Goal: Task Accomplishment & Management: Use online tool/utility

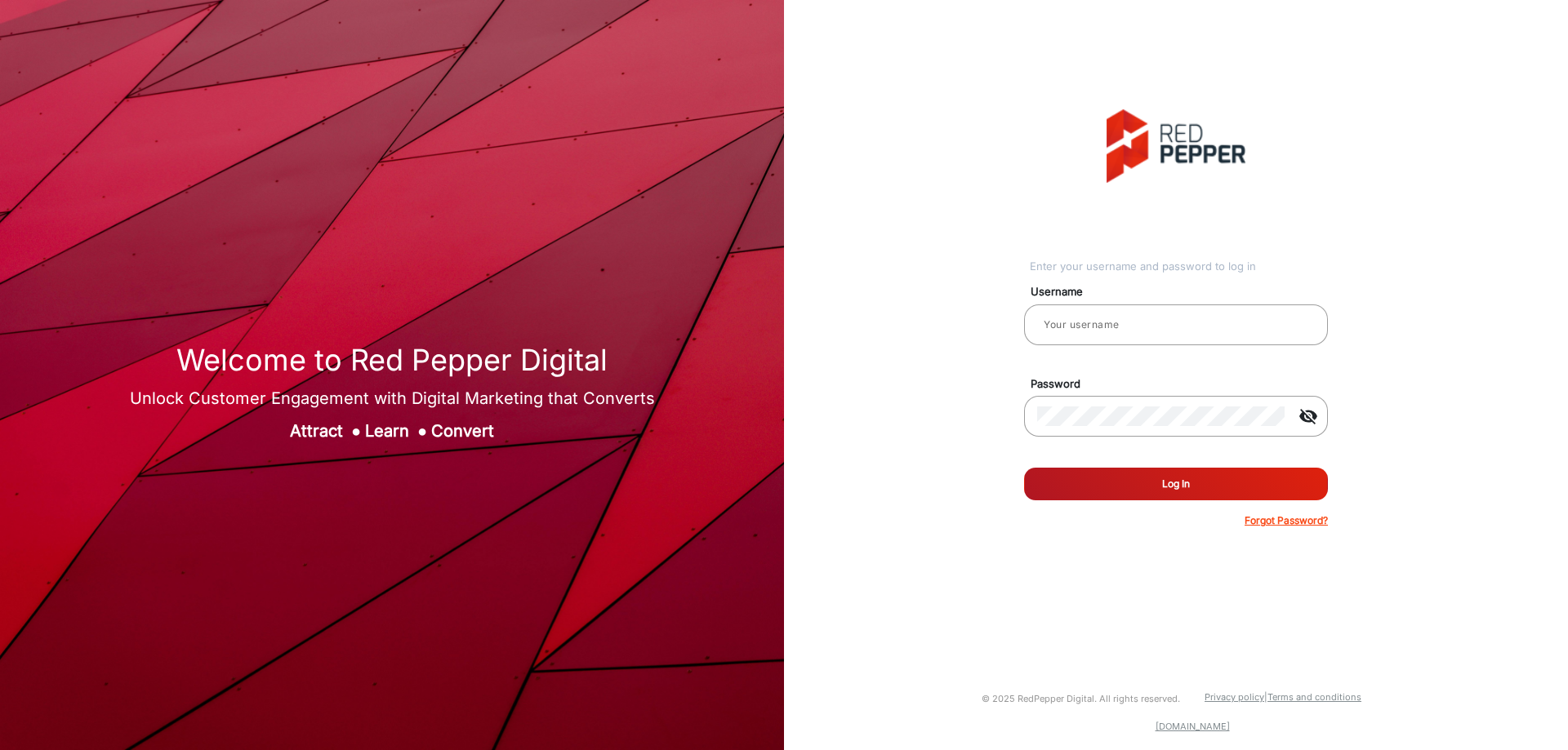
type input "[PERSON_NAME]"
click at [1190, 464] on form "Username [PERSON_NAME] Password visibility_off Remember me Log In Forgot Passwo…" at bounding box center [1176, 401] width 304 height 254
click at [1189, 490] on button "Log In" at bounding box center [1176, 484] width 304 height 32
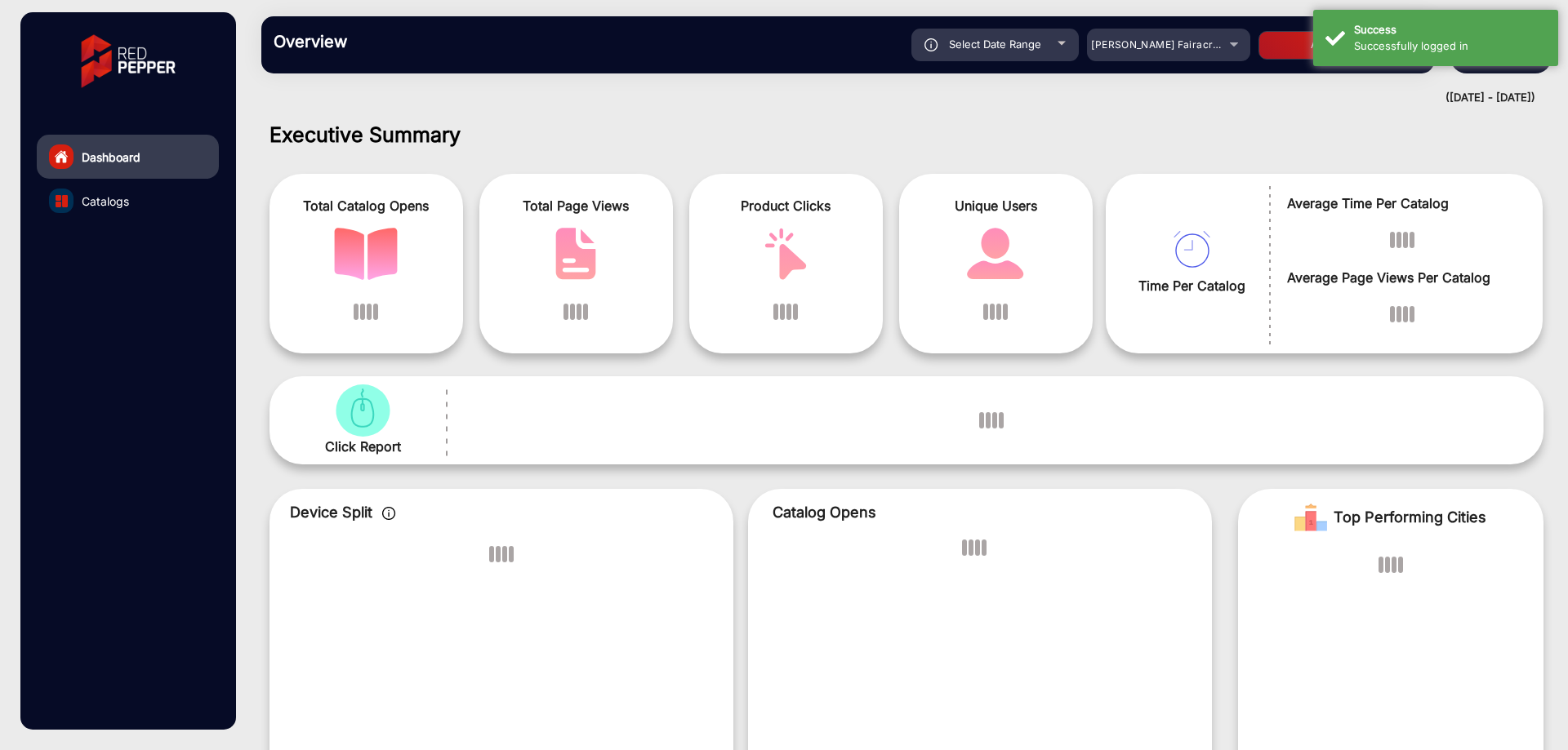
scroll to position [13, 0]
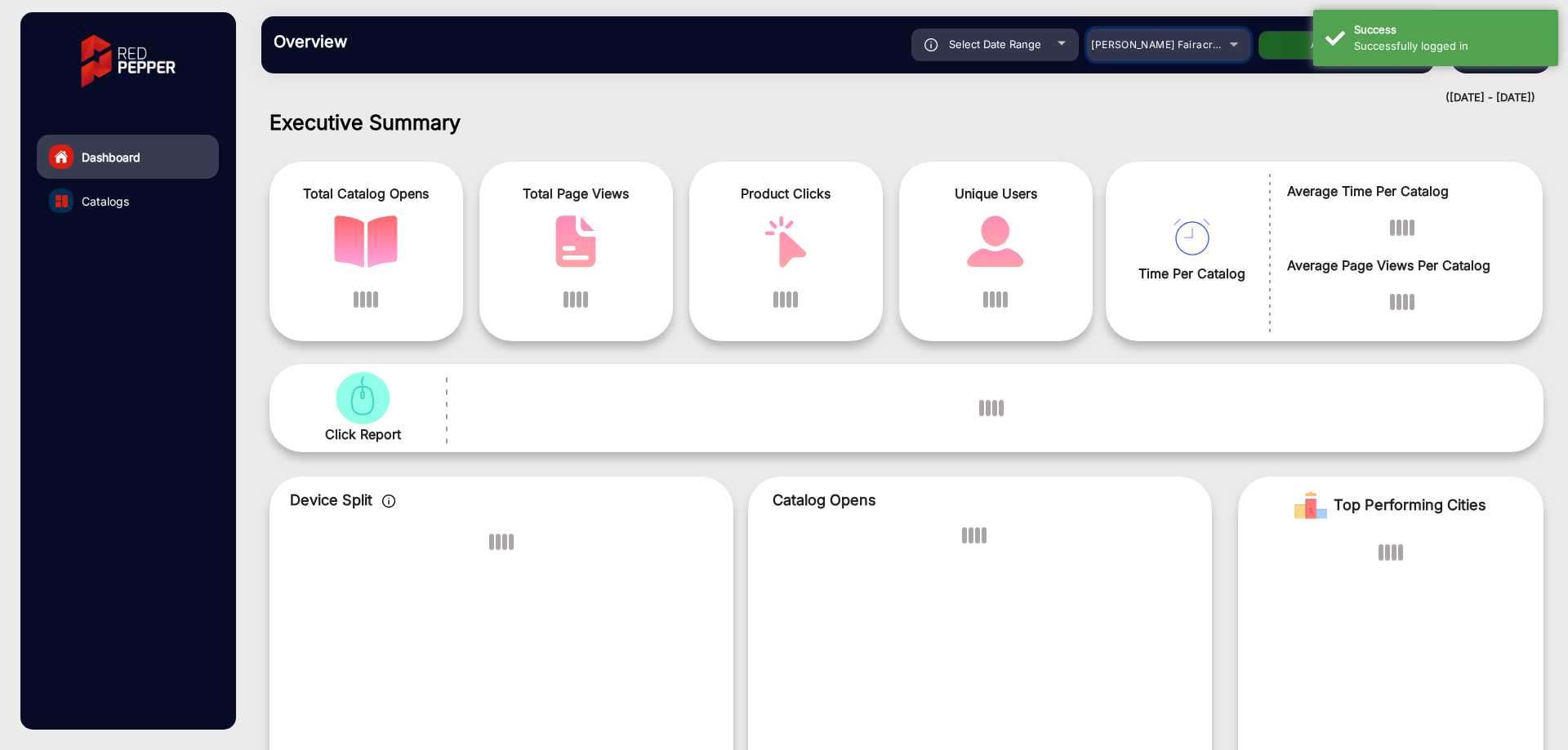
click at [1243, 49] on div "[PERSON_NAME] Fairacre Farms" at bounding box center [1169, 45] width 164 height 20
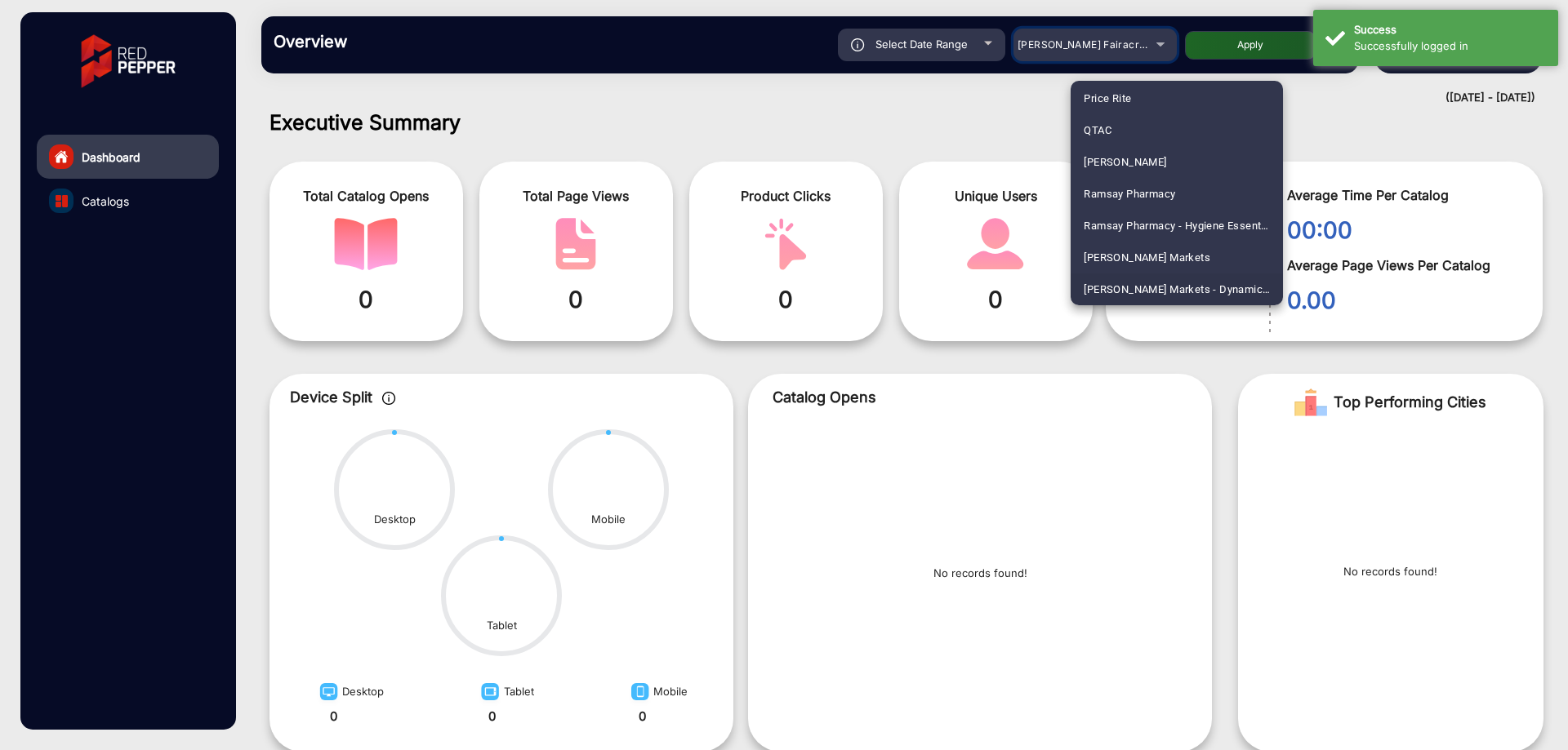
scroll to position [3922, 0]
click at [1153, 260] on span "[PERSON_NAME] Markets - Dynamic E-commerce Edition" at bounding box center [1176, 257] width 186 height 31
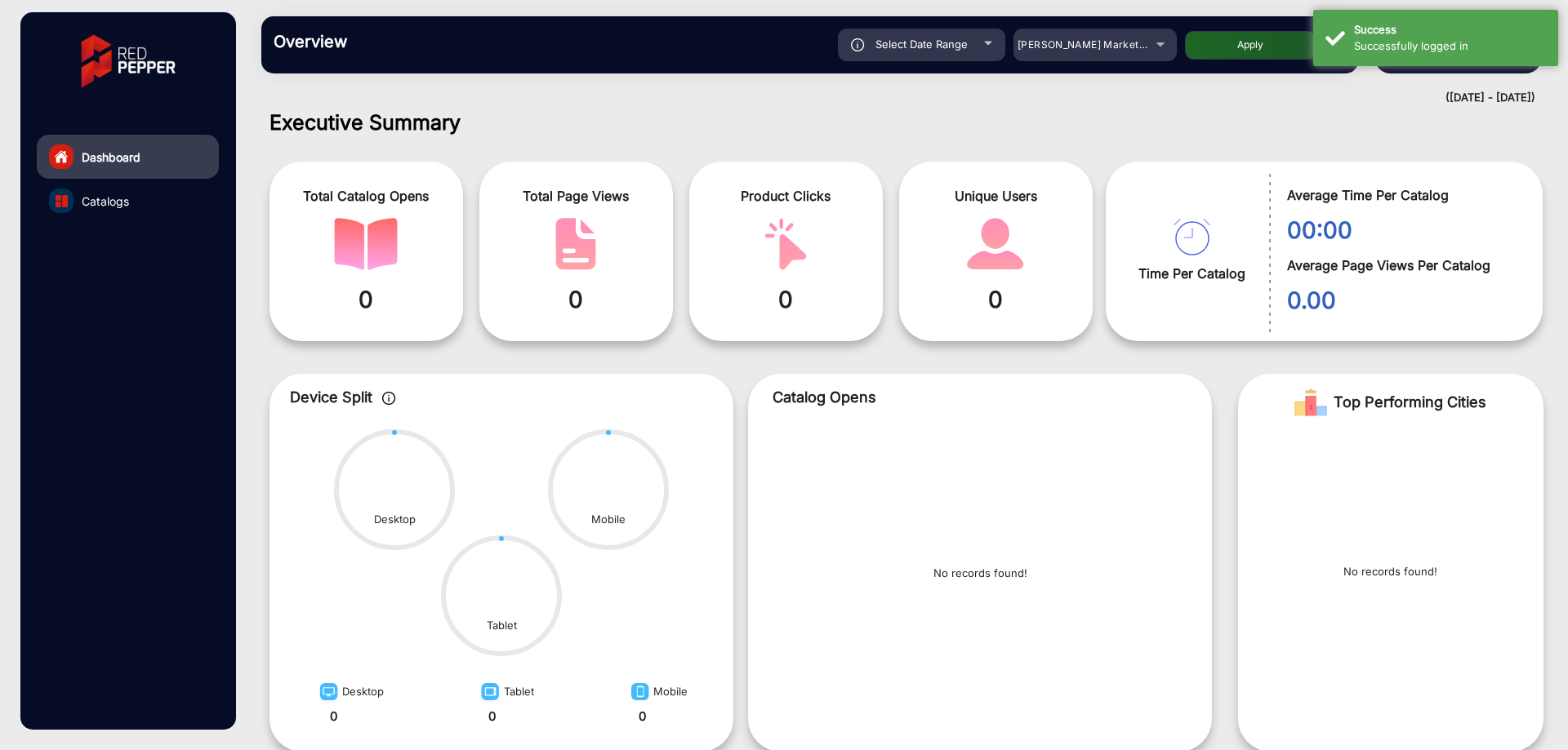
drag, startPoint x: 1266, startPoint y: 47, endPoint x: 1267, endPoint y: 33, distance: 14.0
click at [1266, 43] on button "Apply" at bounding box center [1250, 46] width 130 height 29
type input "[DATE]"
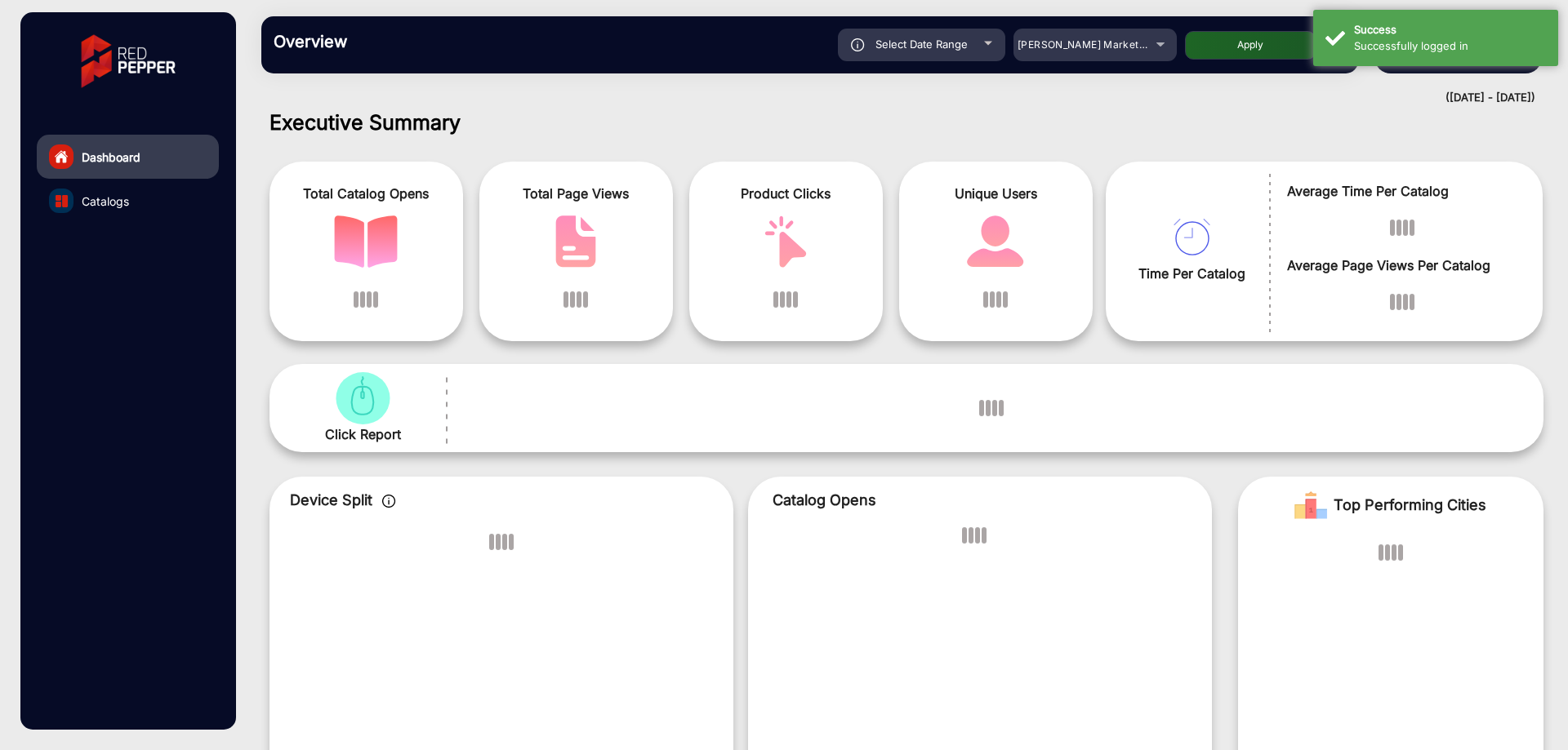
click at [1267, 33] on button "Apply" at bounding box center [1250, 46] width 130 height 29
type input "[DATE]"
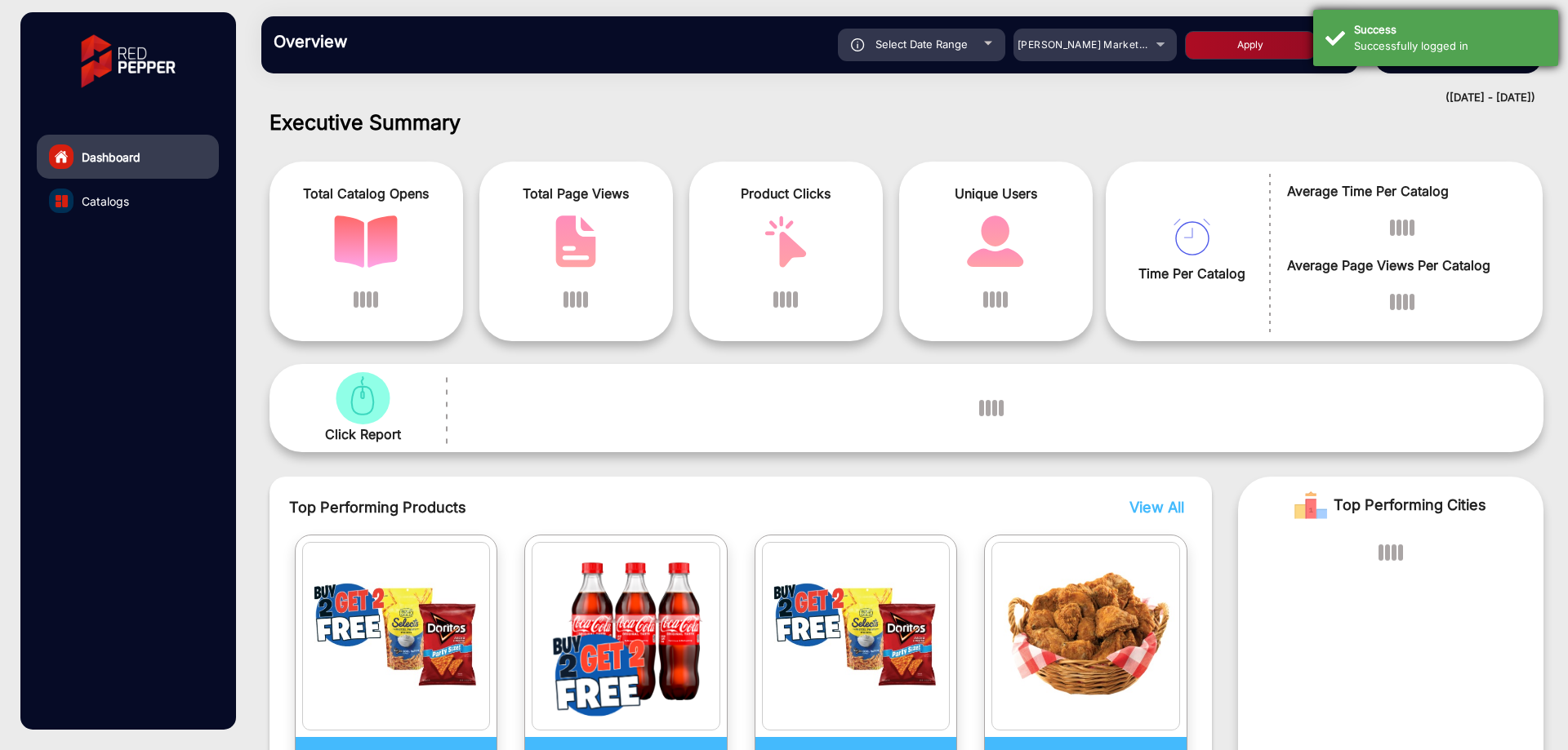
click at [1372, 16] on div "Success Successfully logged in" at bounding box center [1436, 38] width 245 height 57
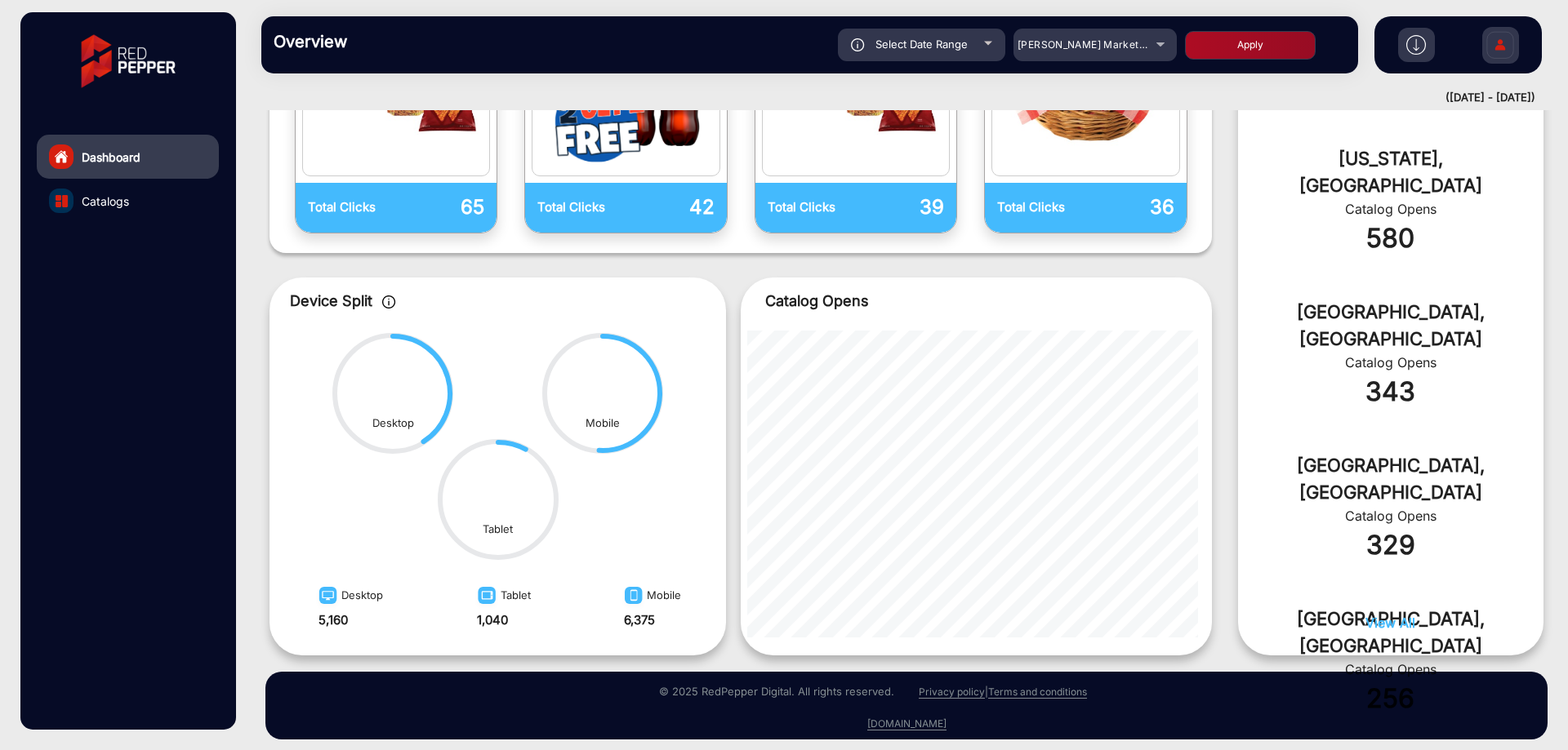
scroll to position [675, 0]
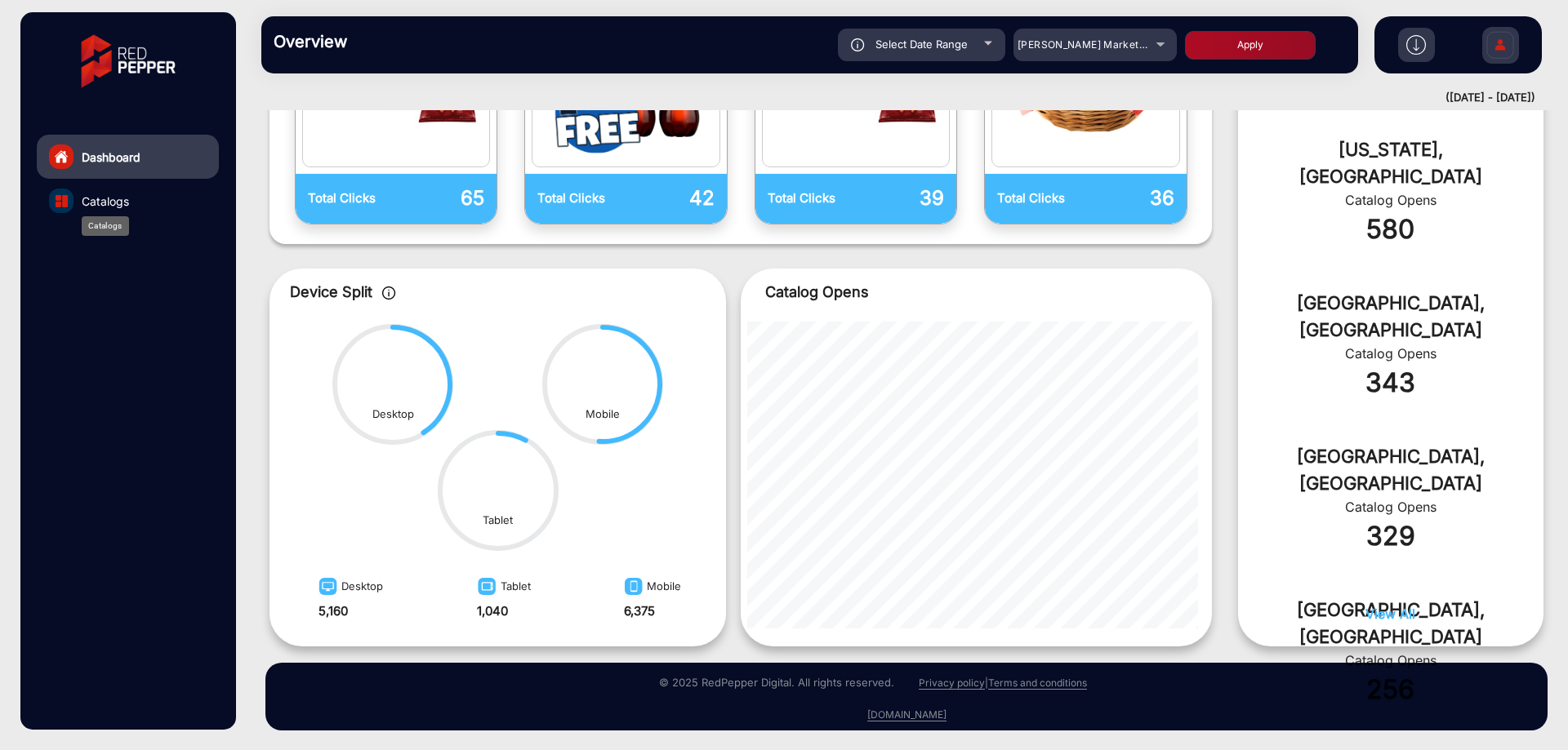
click at [108, 199] on span "Catalogs" at bounding box center [105, 201] width 48 height 17
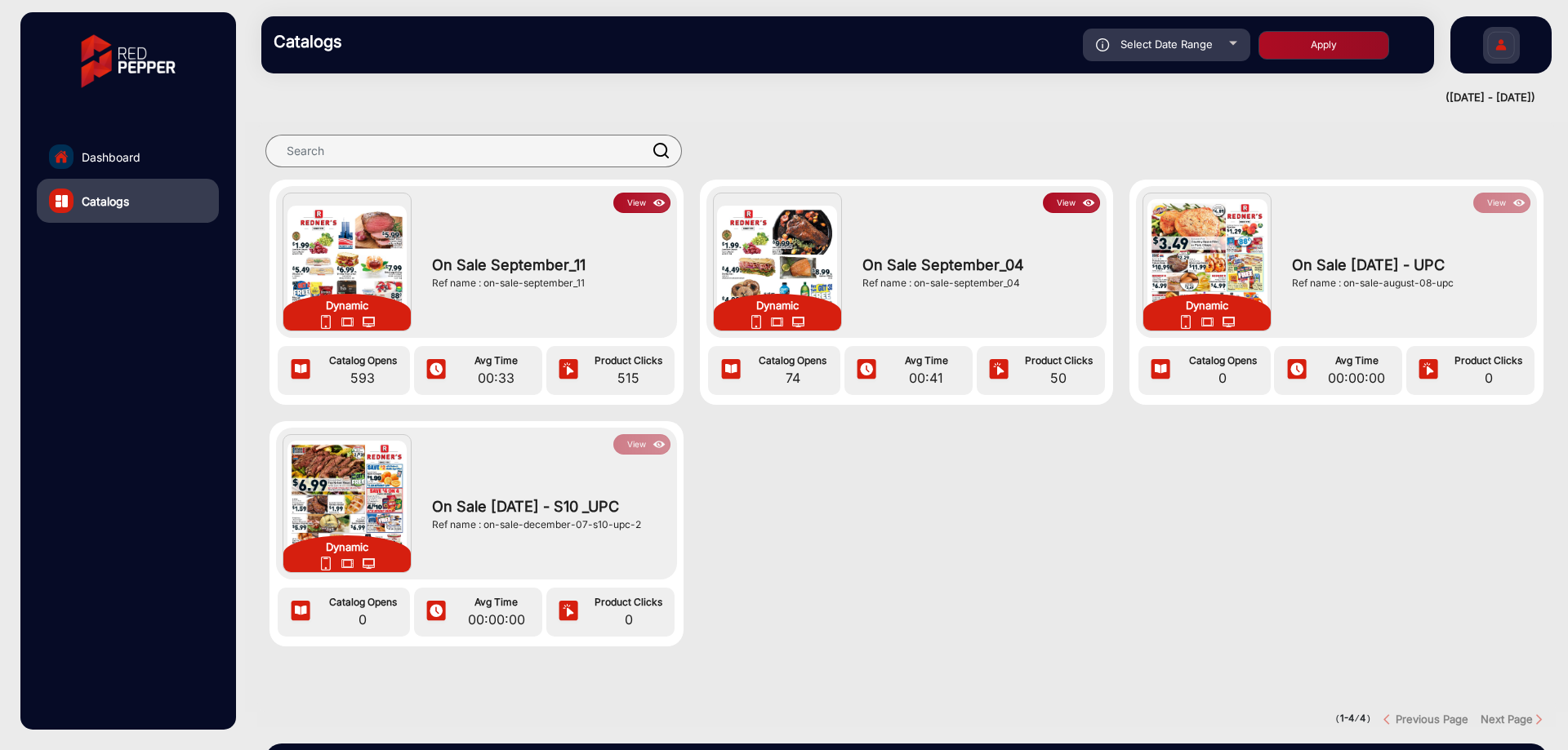
click at [1212, 40] on span "Select Date Range" at bounding box center [1166, 44] width 93 height 13
type input "[DATE]"
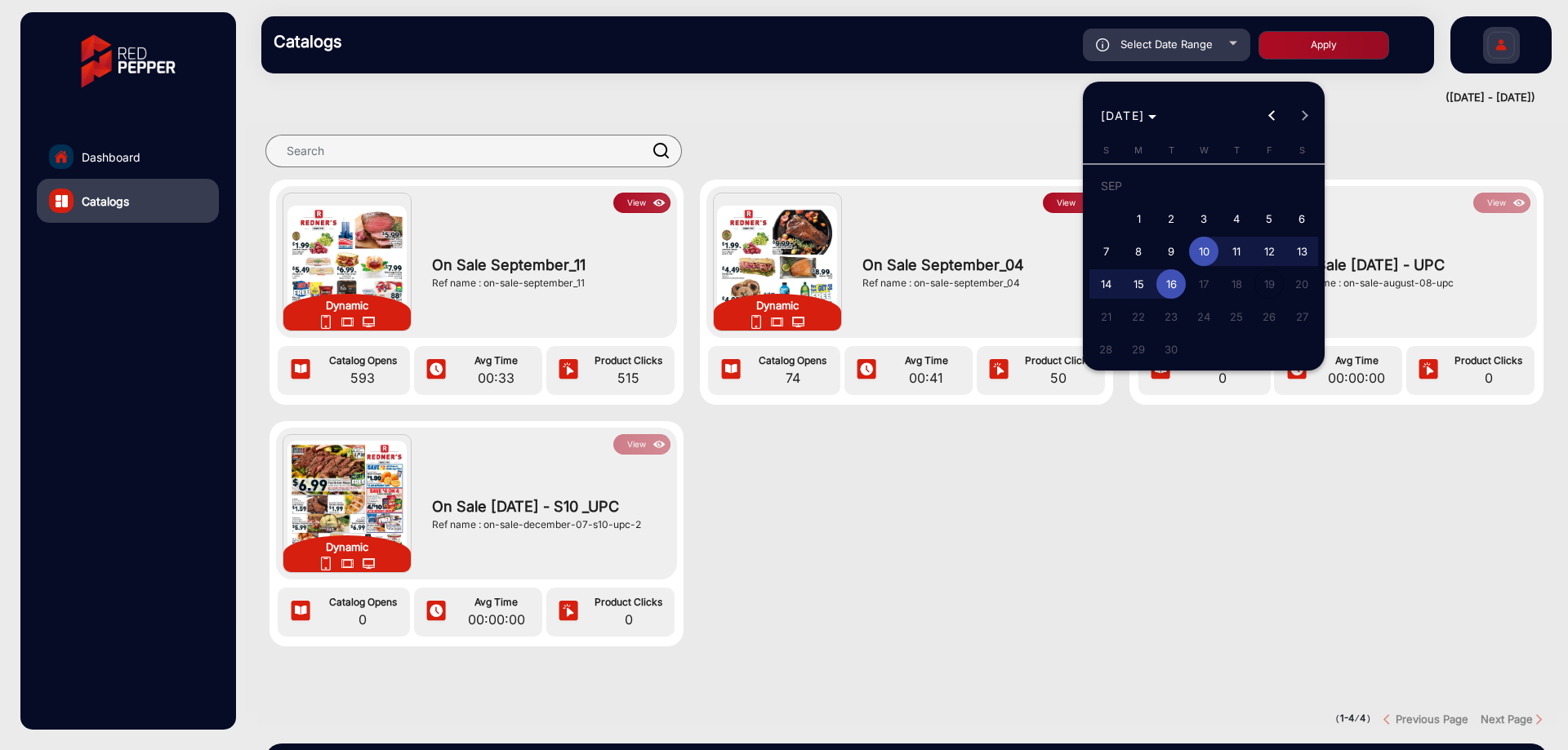
click at [1143, 223] on span "1" at bounding box center [1138, 218] width 30 height 30
type input "[DATE]"
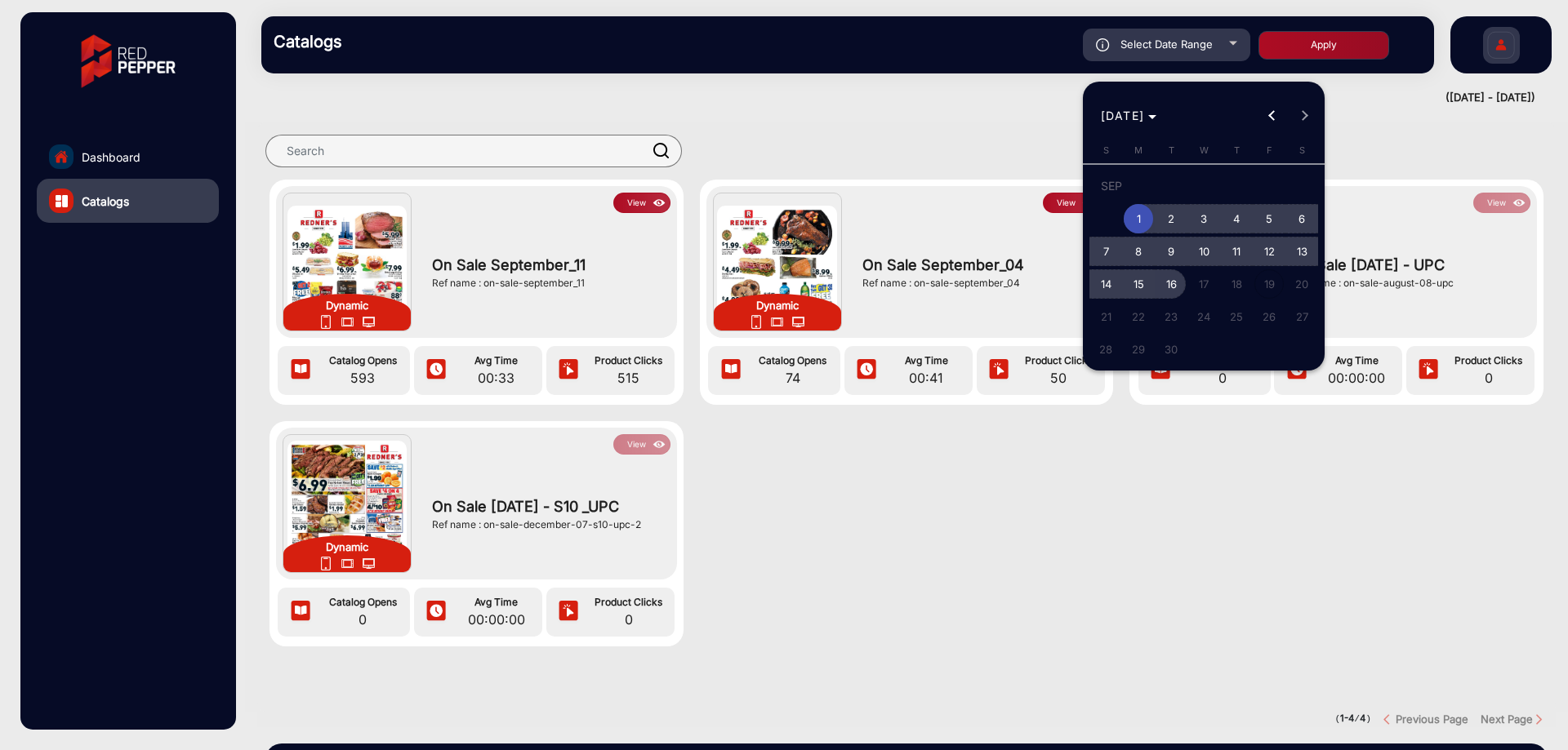
click at [1183, 281] on span "16" at bounding box center [1171, 284] width 30 height 30
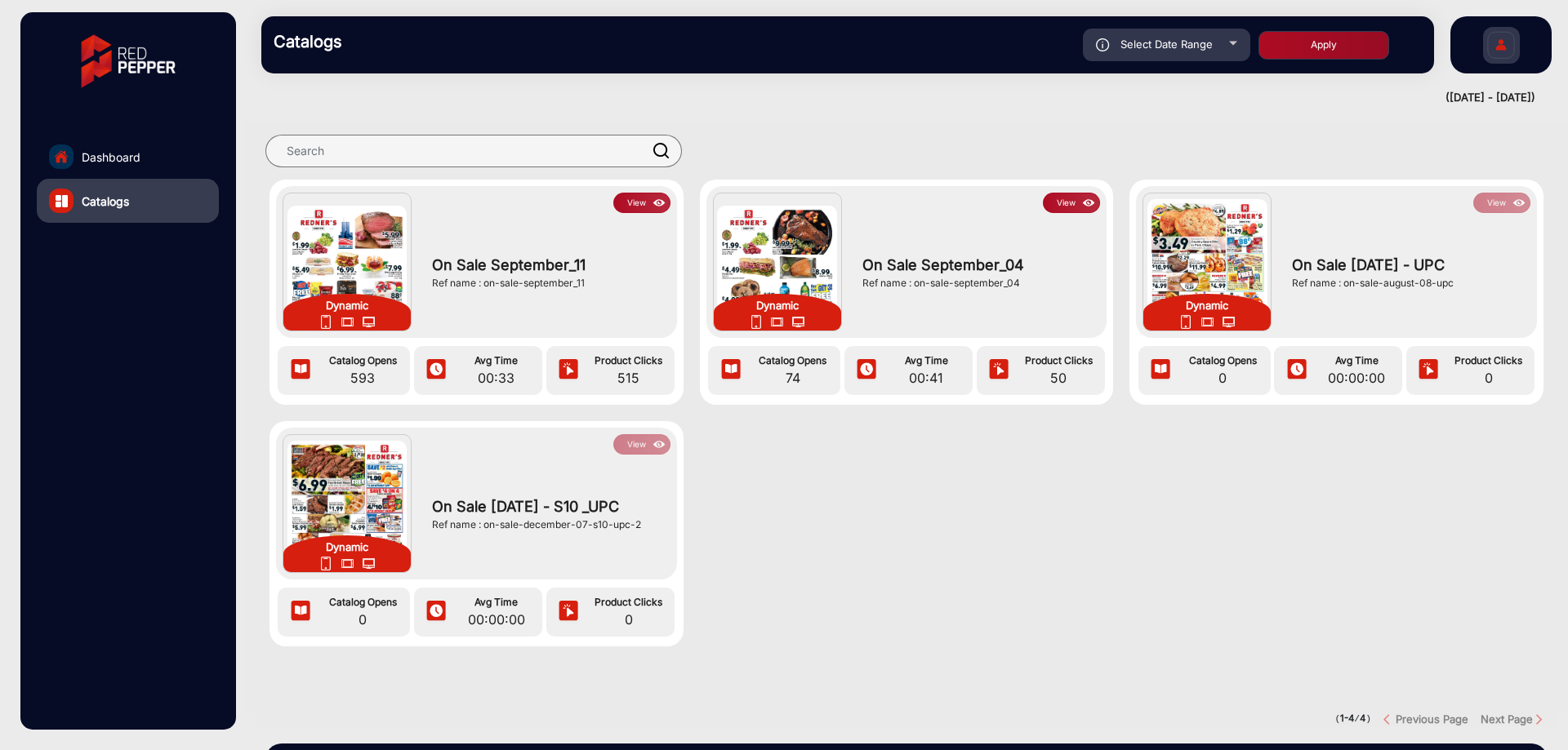
type input "[DATE]"
click at [1346, 43] on button "Apply" at bounding box center [1324, 46] width 130 height 29
type input "[DATE]"
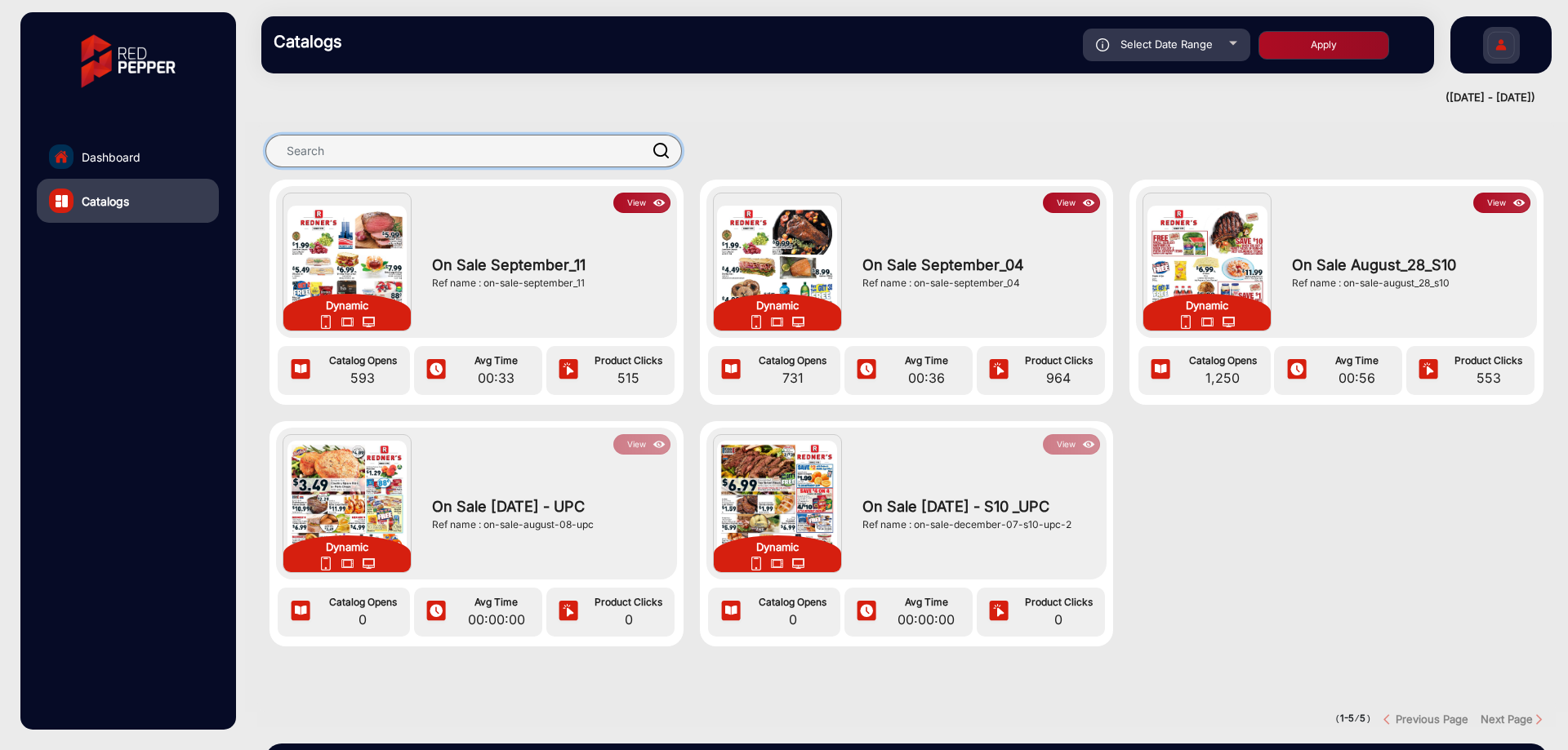
click at [473, 147] on input "text" at bounding box center [474, 151] width 417 height 32
paste input "On Sale September_11"
type input "On Sale September_11"
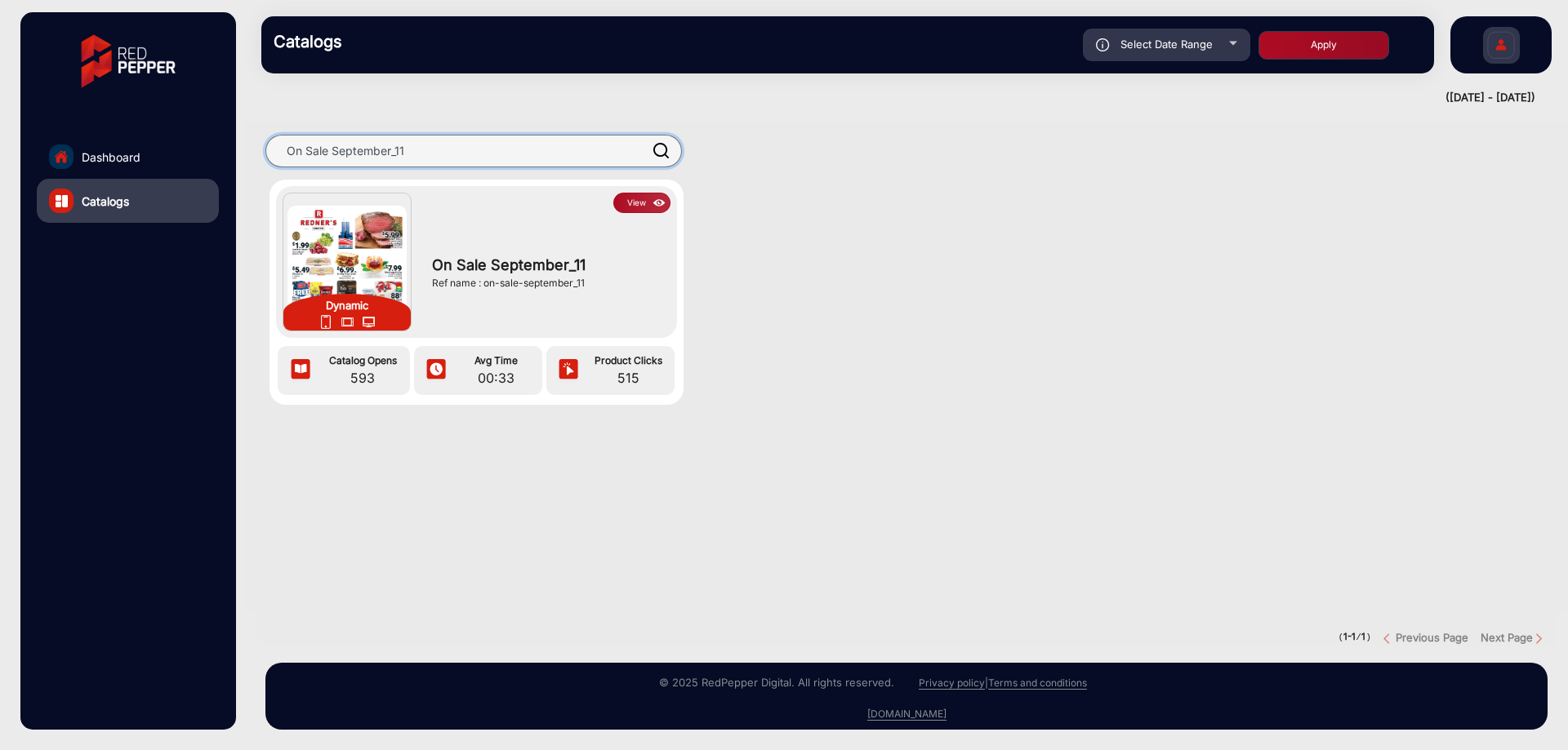
drag, startPoint x: 609, startPoint y: 152, endPoint x: -265, endPoint y: 174, distance: 874.3
click at [0, 174] on html "Dashboard Catalogs Catalogs Select Date Range [DATE] [DATE] – [DATE] [DATE] [PE…" at bounding box center [784, 375] width 1568 height 750
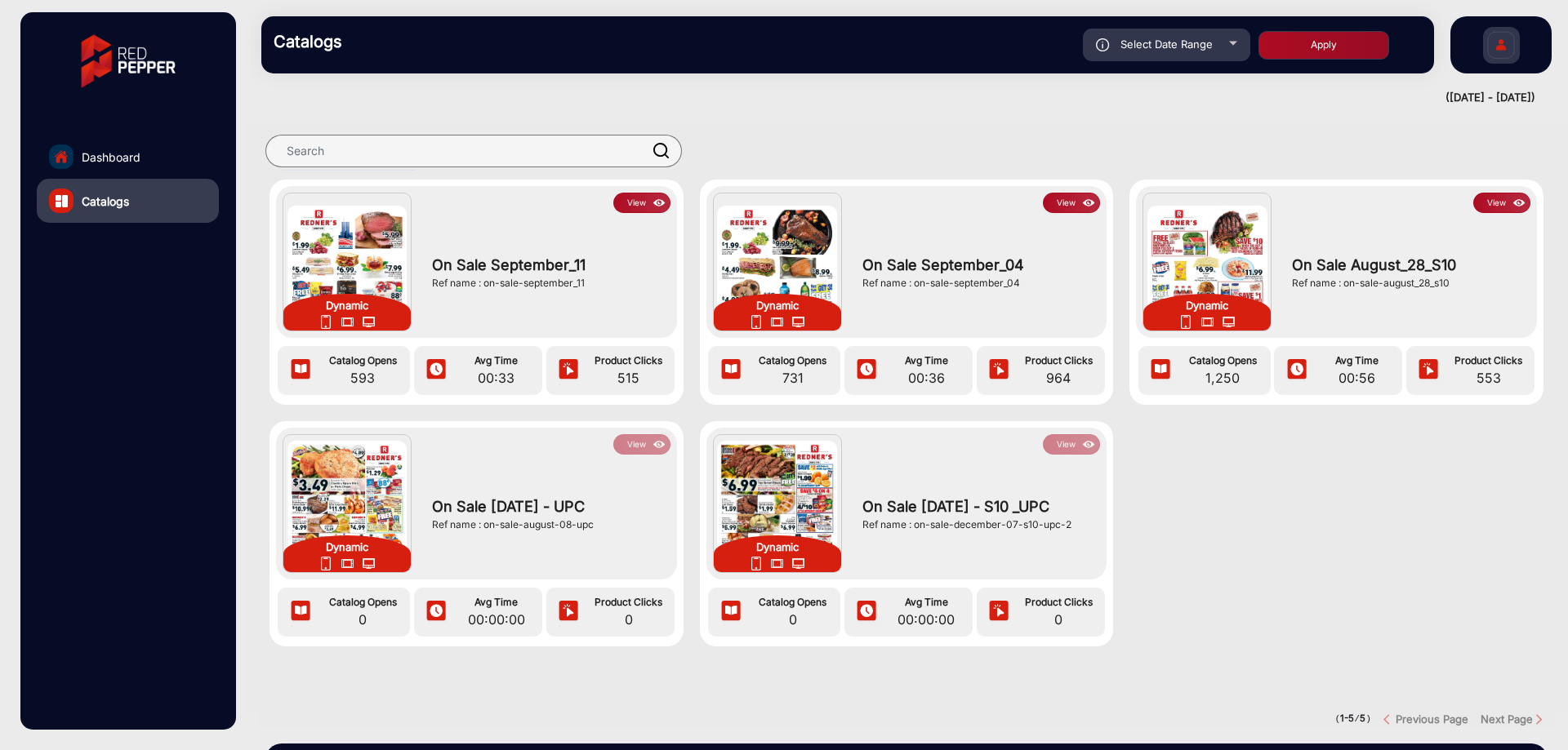
click at [1501, 53] on img at bounding box center [1502, 48] width 34 height 57
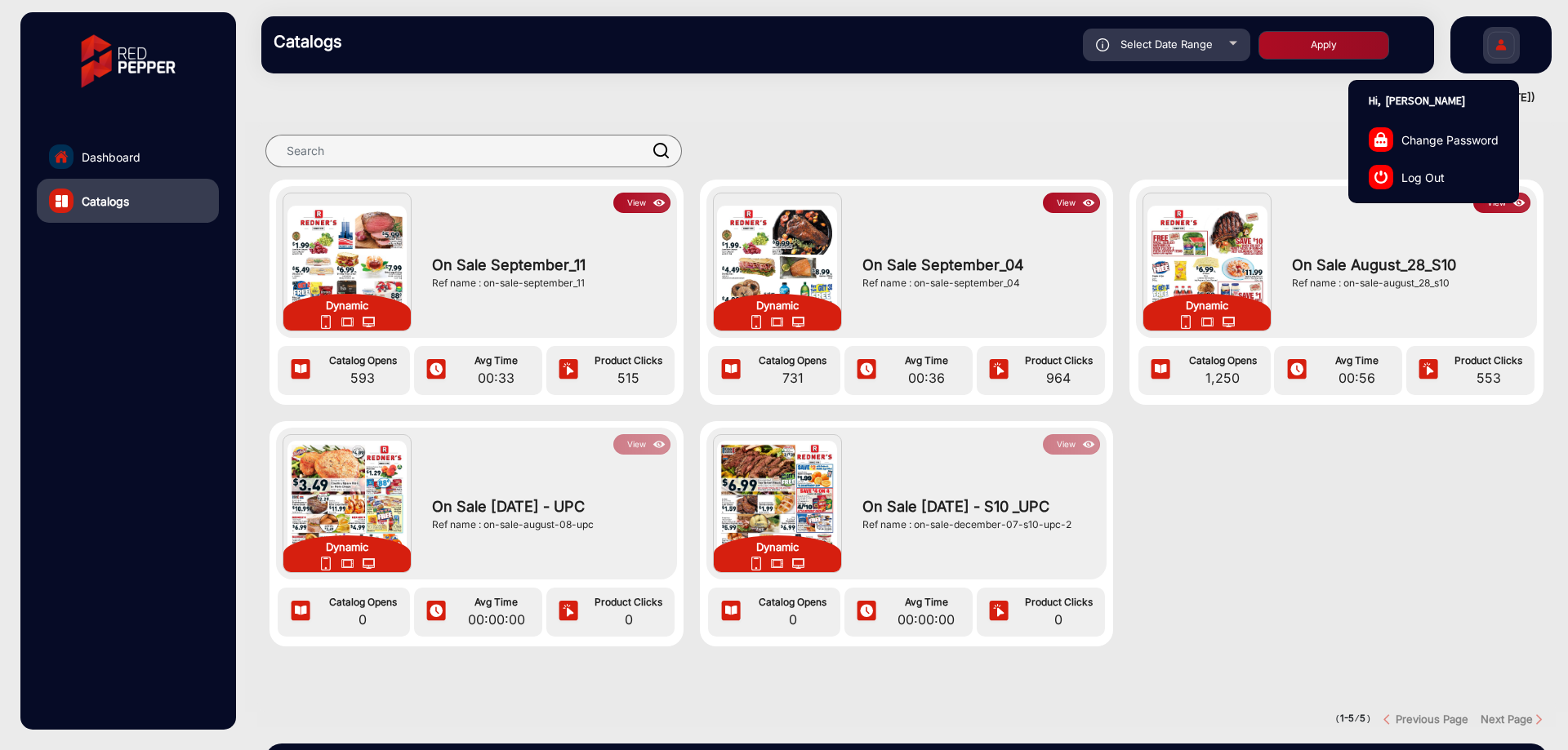
click at [1453, 181] on link "Log Out" at bounding box center [1434, 177] width 169 height 38
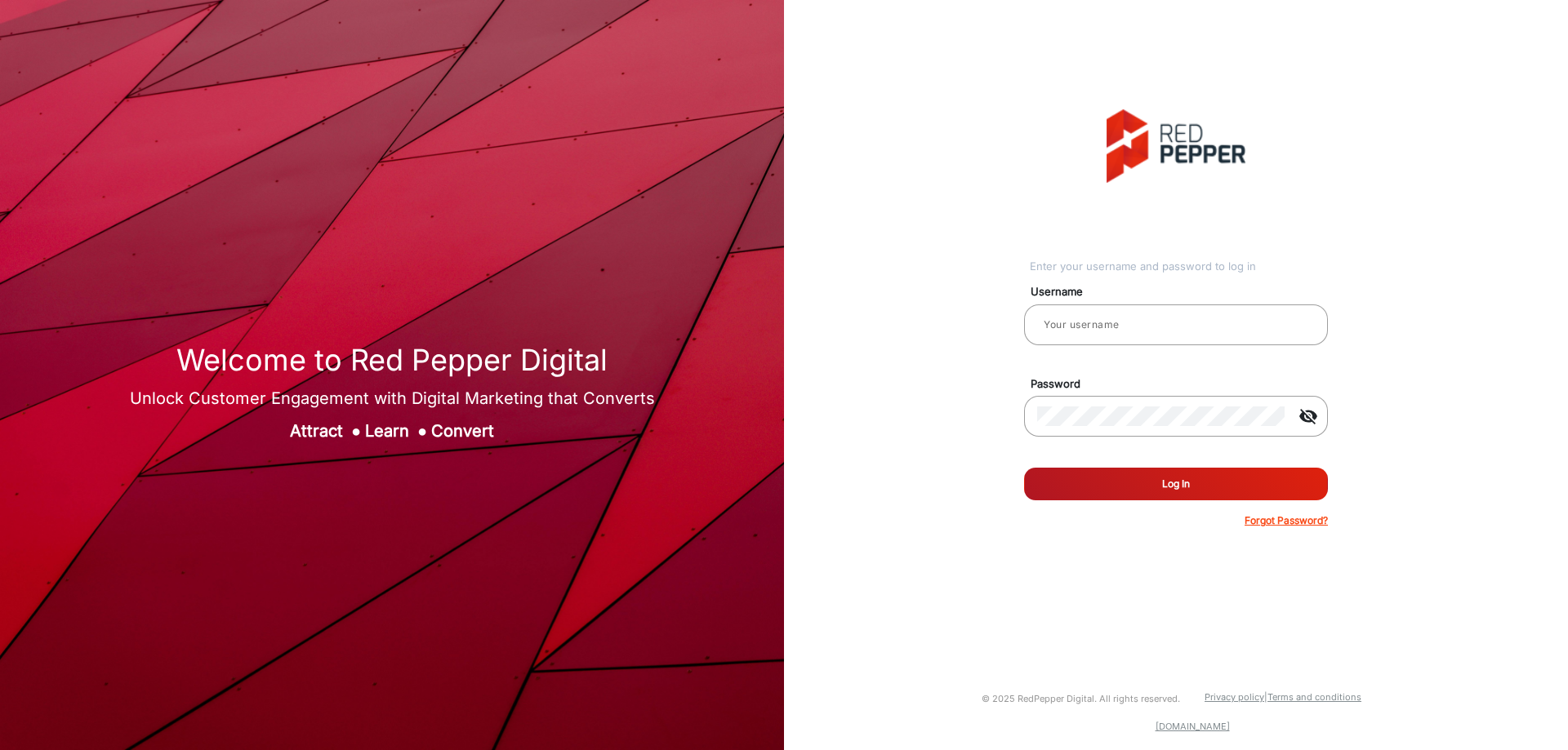
type input "[PERSON_NAME]"
